Goal: Find specific page/section

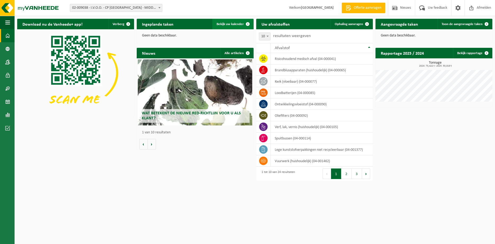
click at [235, 24] on span "Bekijk uw kalender" at bounding box center [229, 23] width 27 height 3
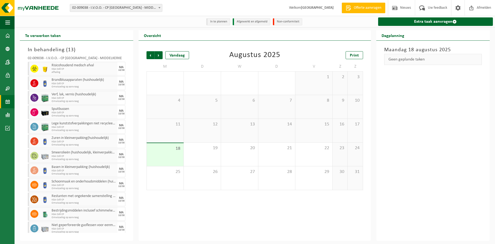
click at [108, 71] on span "KGA Colli CP" at bounding box center [84, 69] width 64 height 3
click at [104, 81] on span "Brandblusapparaten (huishoudelijk)" at bounding box center [84, 80] width 64 height 4
click at [104, 95] on span "Verf, lak, vernis (huishoudelijk)" at bounding box center [84, 94] width 64 height 4
click at [104, 108] on span "Spuitbussen" at bounding box center [84, 109] width 64 height 4
click at [103, 127] on div "Lege kunststofverpakkingen niet recycleerbaar KGA Colli CP Omwisseling op aanvr…" at bounding box center [83, 127] width 67 height 14
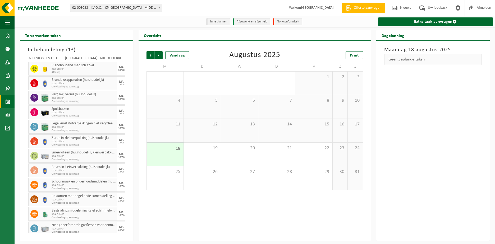
drag, startPoint x: 103, startPoint y: 127, endPoint x: 101, endPoint y: 143, distance: 15.7
click at [101, 139] on span "Zuren in kleinverpakking(huishoudelijk)" at bounding box center [84, 138] width 64 height 4
click at [101, 148] on div "Zuren in kleinverpakking(huishoudelijk) KGA Colli CP Omwisseling op aanvraag" at bounding box center [83, 141] width 67 height 14
click at [101, 73] on span "Afhaling" at bounding box center [84, 72] width 64 height 3
click at [478, 7] on span "Afmelden" at bounding box center [483, 8] width 17 height 16
